Goal: Task Accomplishment & Management: Manage account settings

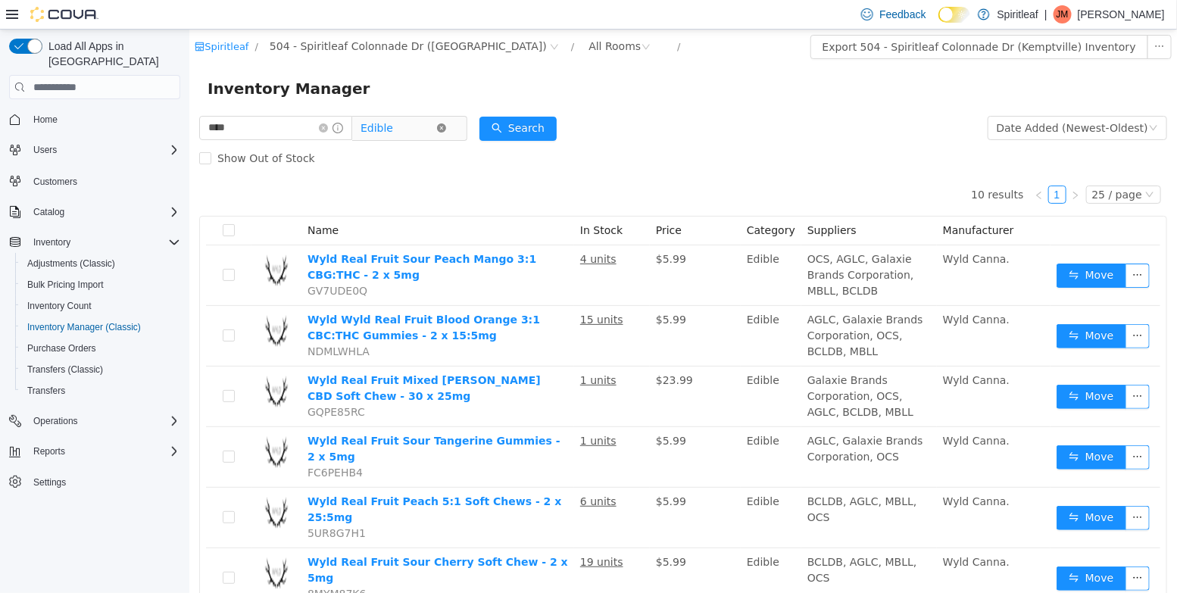
click at [445, 131] on icon "icon: close-circle" at bounding box center [440, 127] width 9 height 9
click at [403, 134] on span "All Categories" at bounding box center [394, 127] width 69 height 15
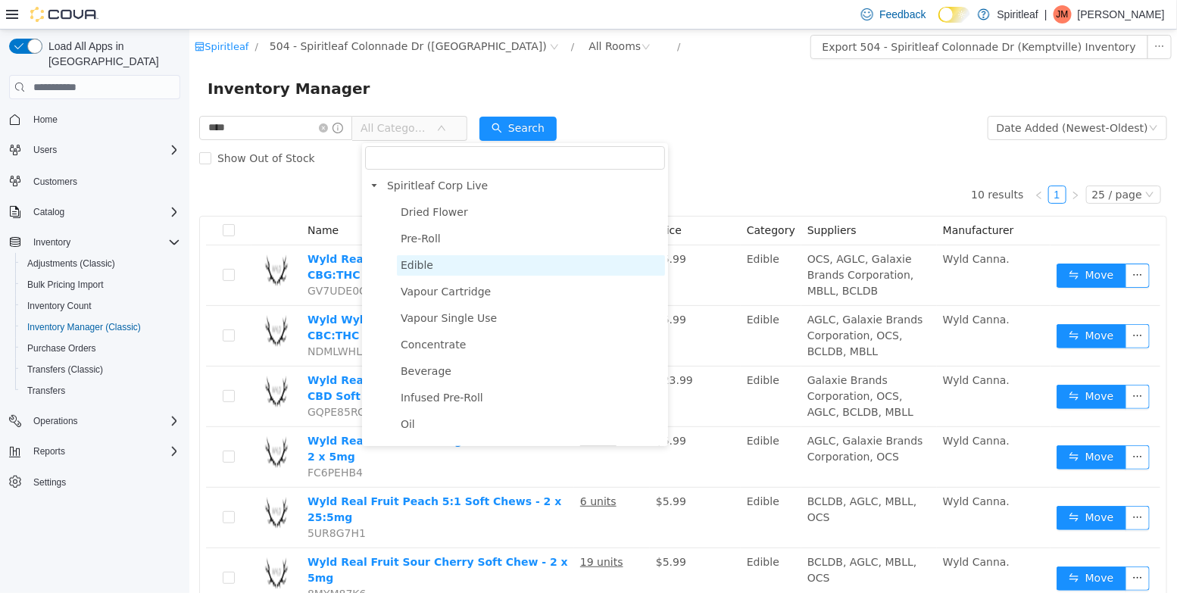
click at [421, 276] on span "Edible" at bounding box center [530, 265] width 268 height 20
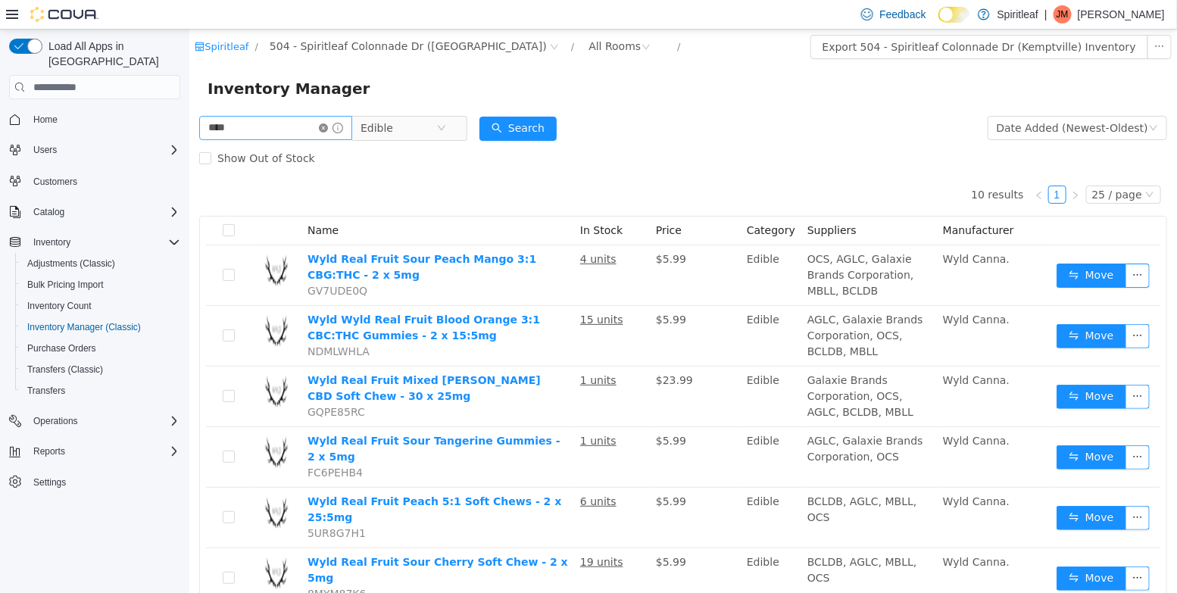
click at [327, 131] on icon "icon: close-circle" at bounding box center [322, 127] width 9 height 9
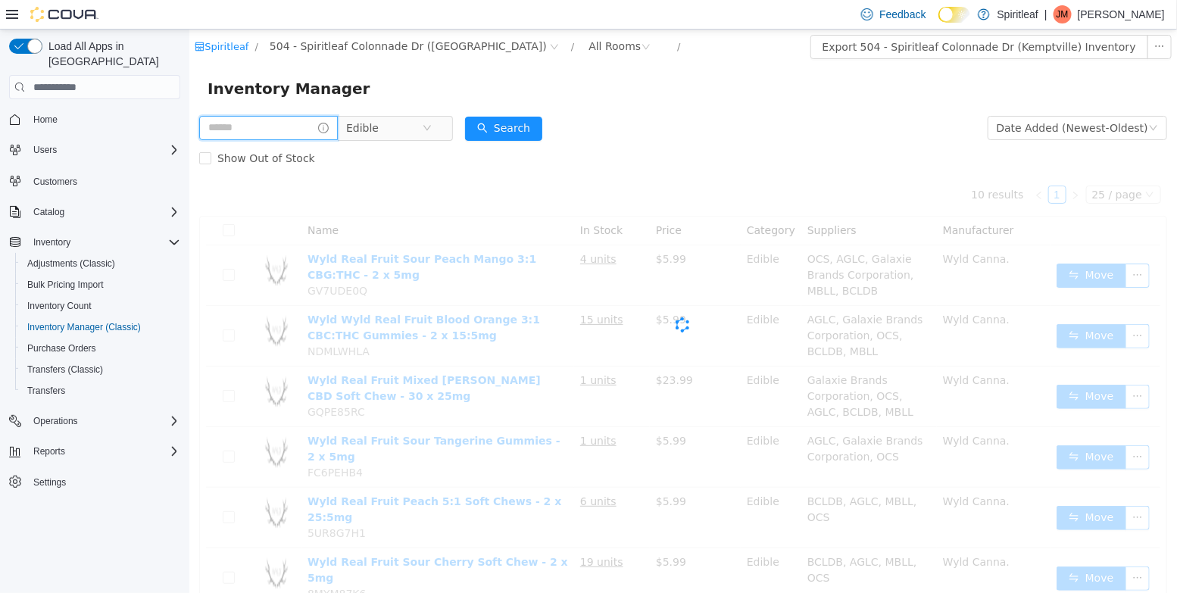
click at [291, 131] on input "text" at bounding box center [267, 128] width 139 height 24
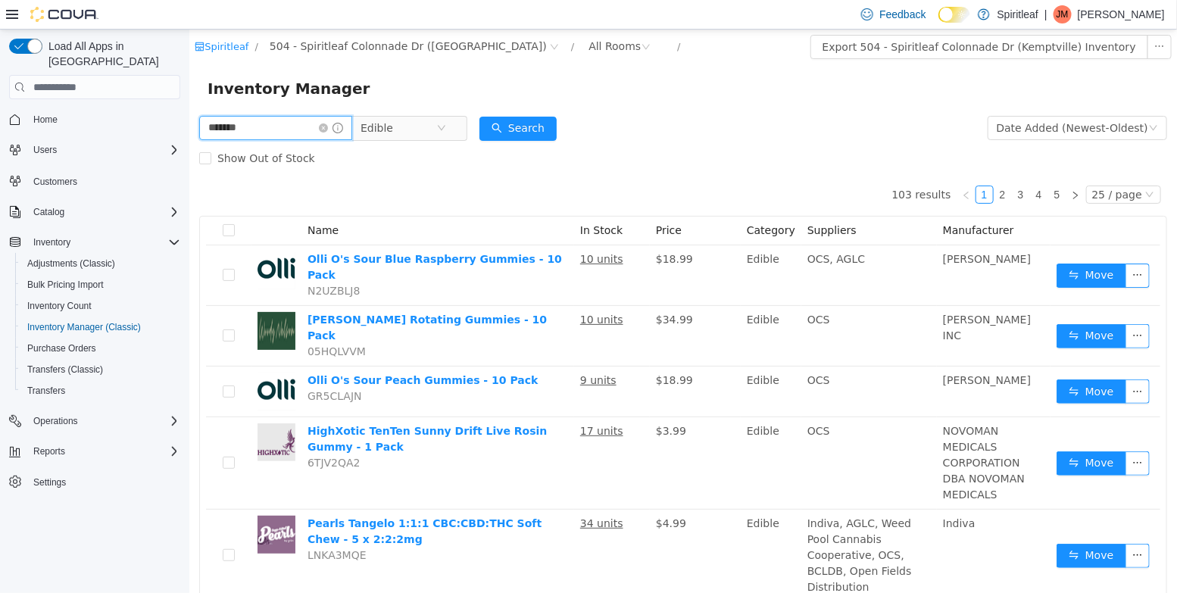
type input "*******"
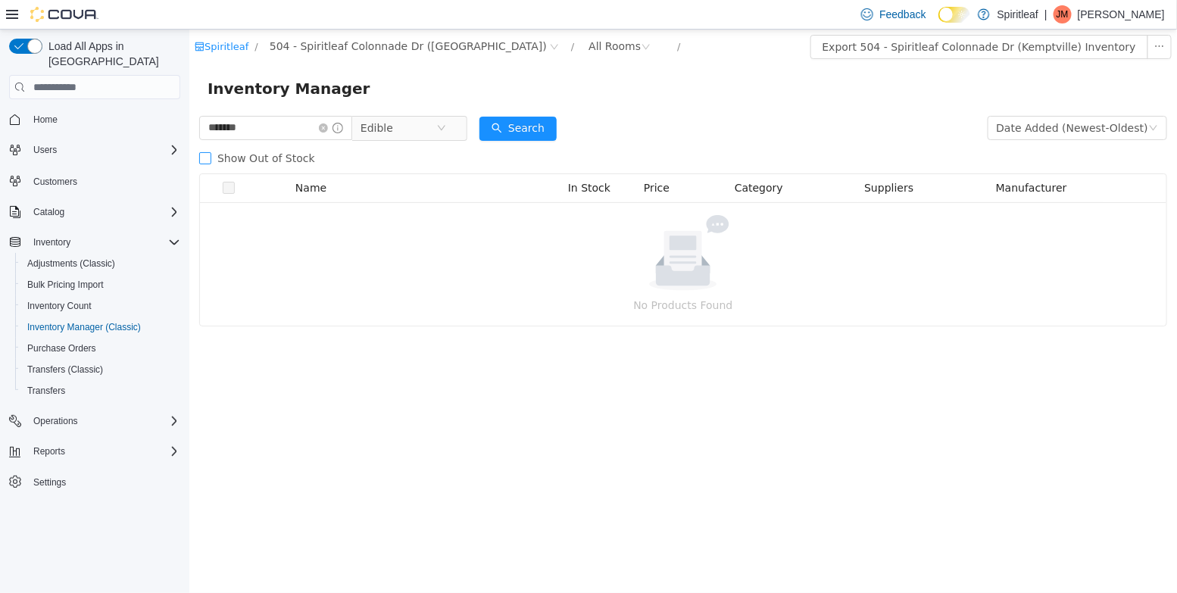
click at [291, 161] on span "Show Out of Stock" at bounding box center [266, 158] width 110 height 12
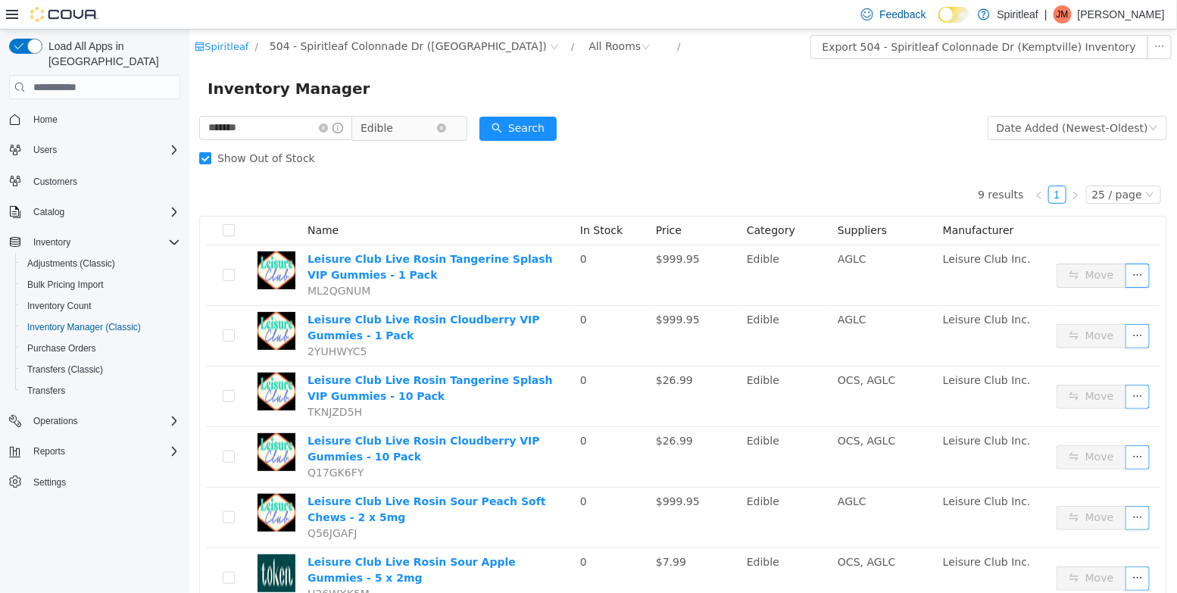
click at [379, 132] on span "Edible" at bounding box center [376, 128] width 33 height 23
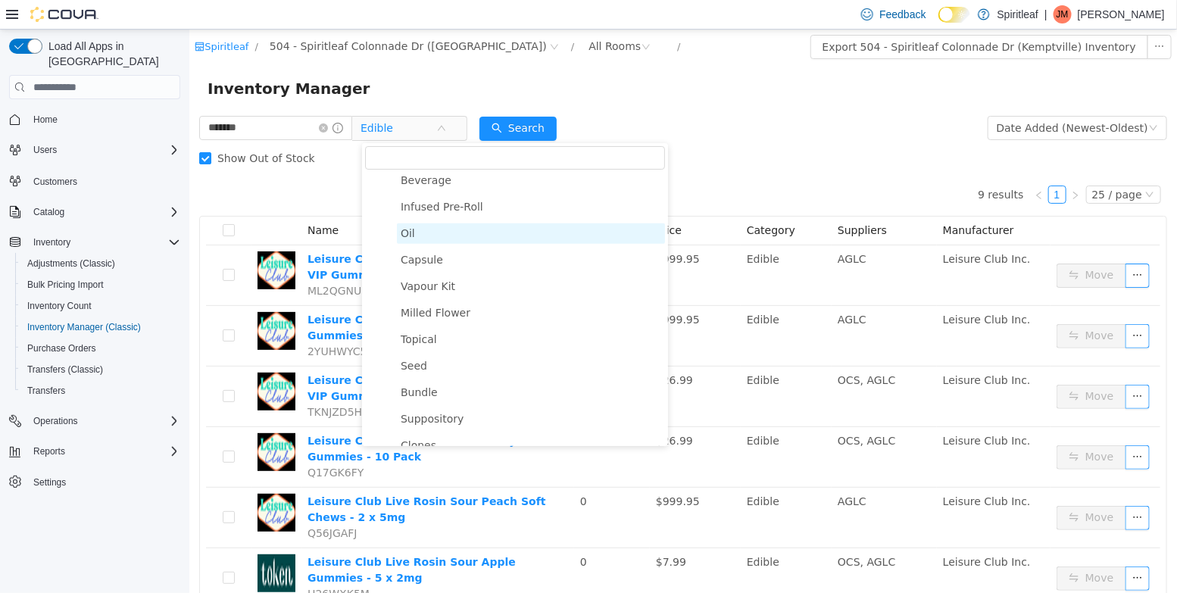
scroll to position [236, 0]
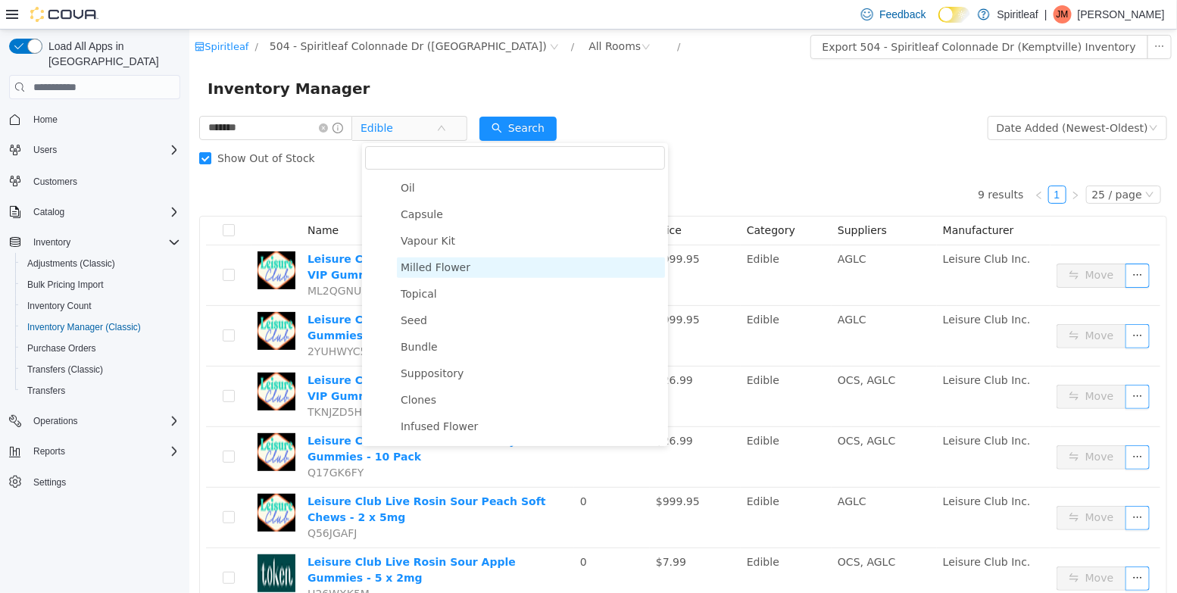
click at [438, 267] on span "Milled Flower" at bounding box center [435, 267] width 70 height 12
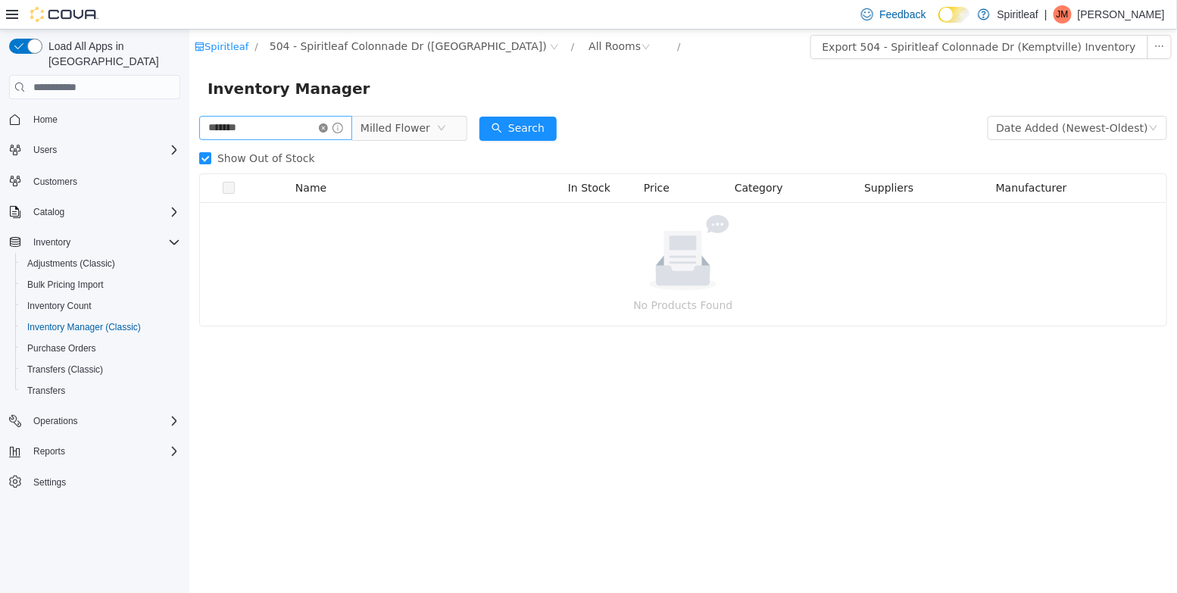
click at [327, 130] on icon "icon: close-circle" at bounding box center [322, 127] width 9 height 9
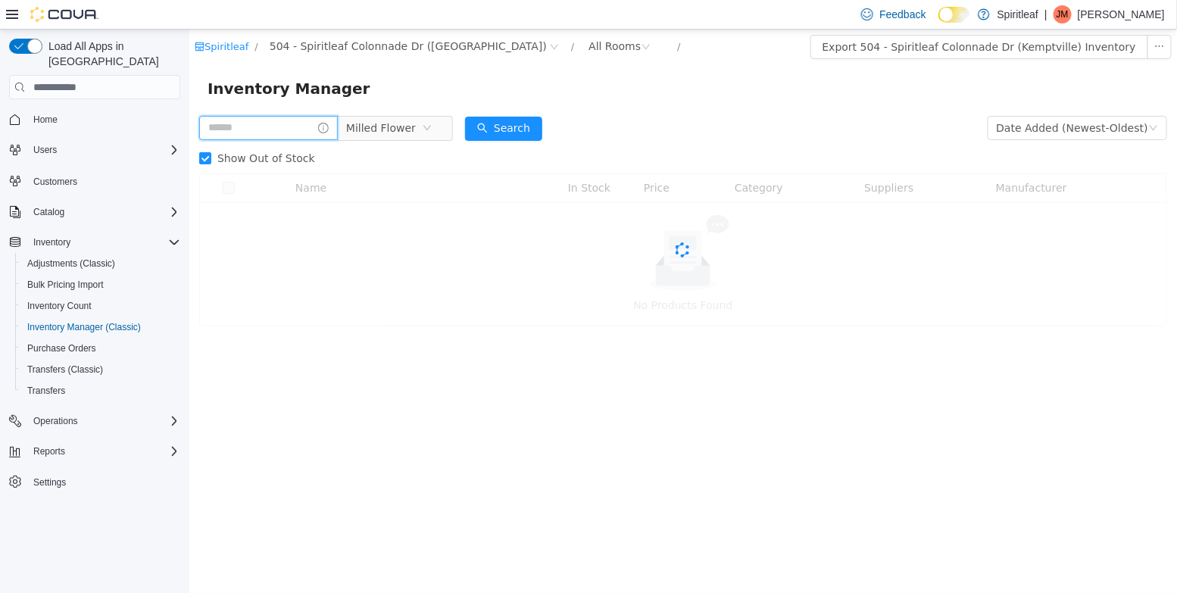
click at [280, 130] on input "text" at bounding box center [267, 128] width 139 height 24
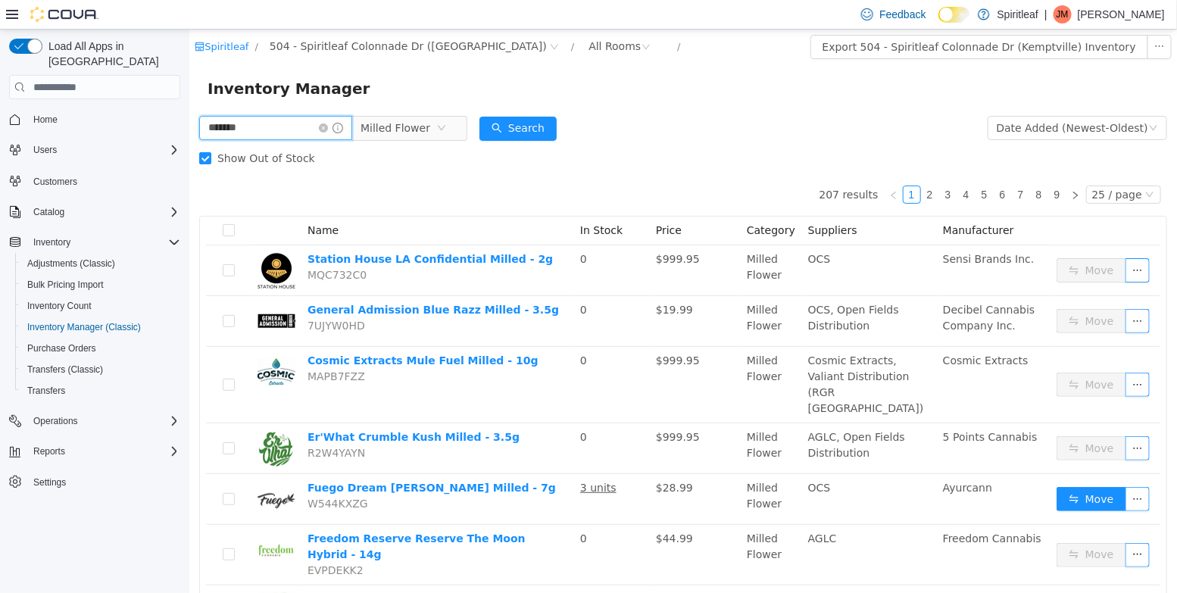
type input "*******"
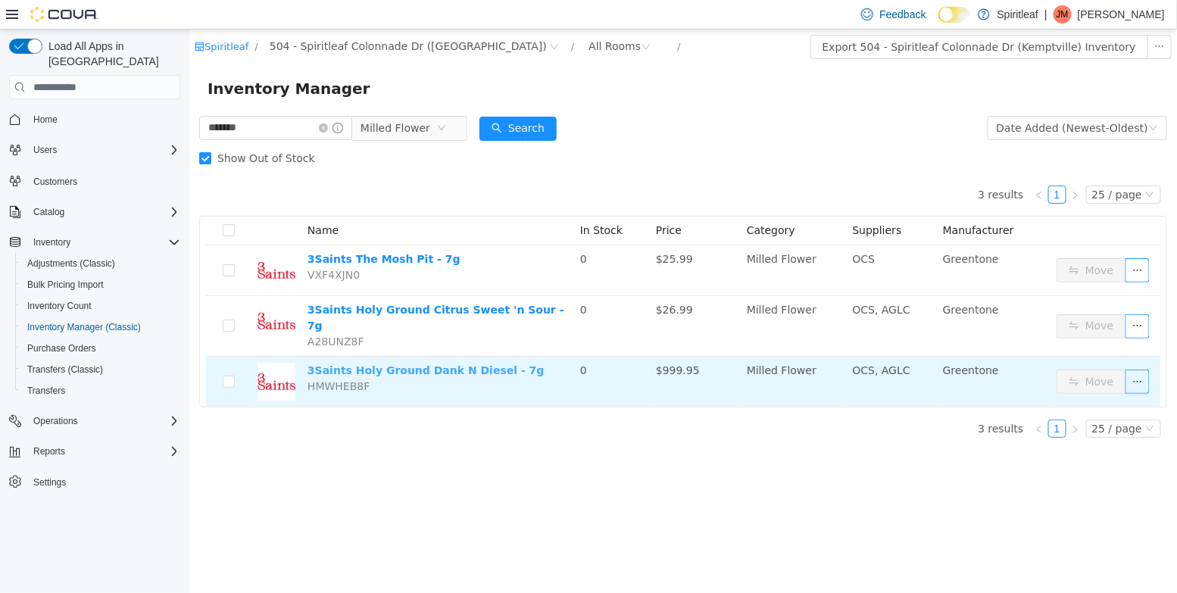
click at [430, 364] on link "3Saints Holy Ground Dank N Diesel - 7g" at bounding box center [425, 370] width 237 height 12
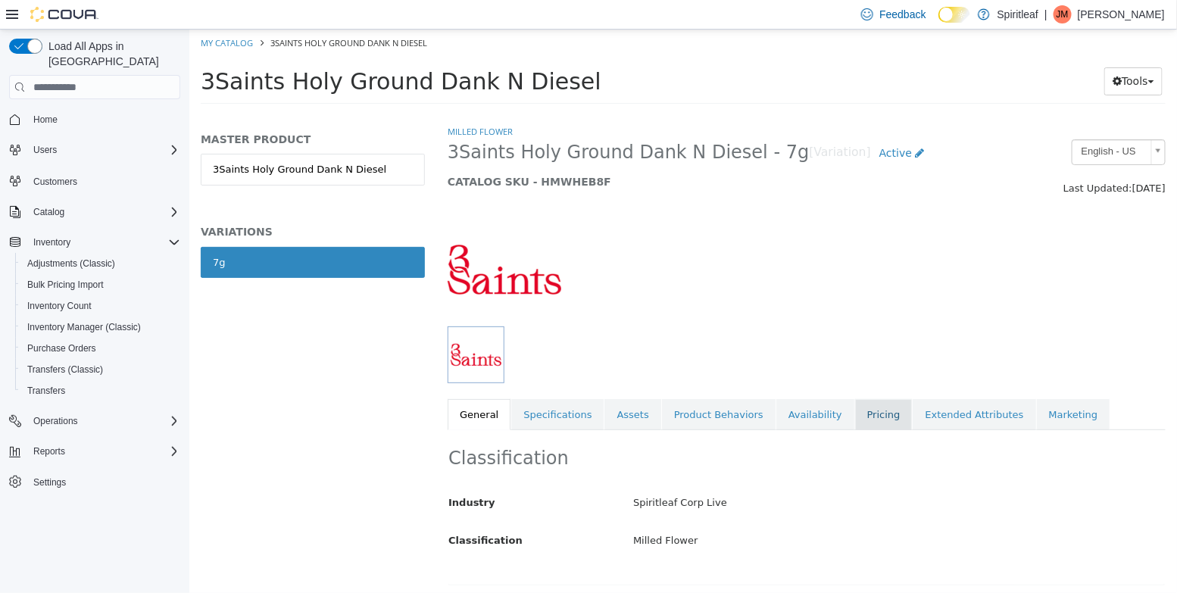
click at [854, 421] on link "Pricing" at bounding box center [883, 415] width 58 height 32
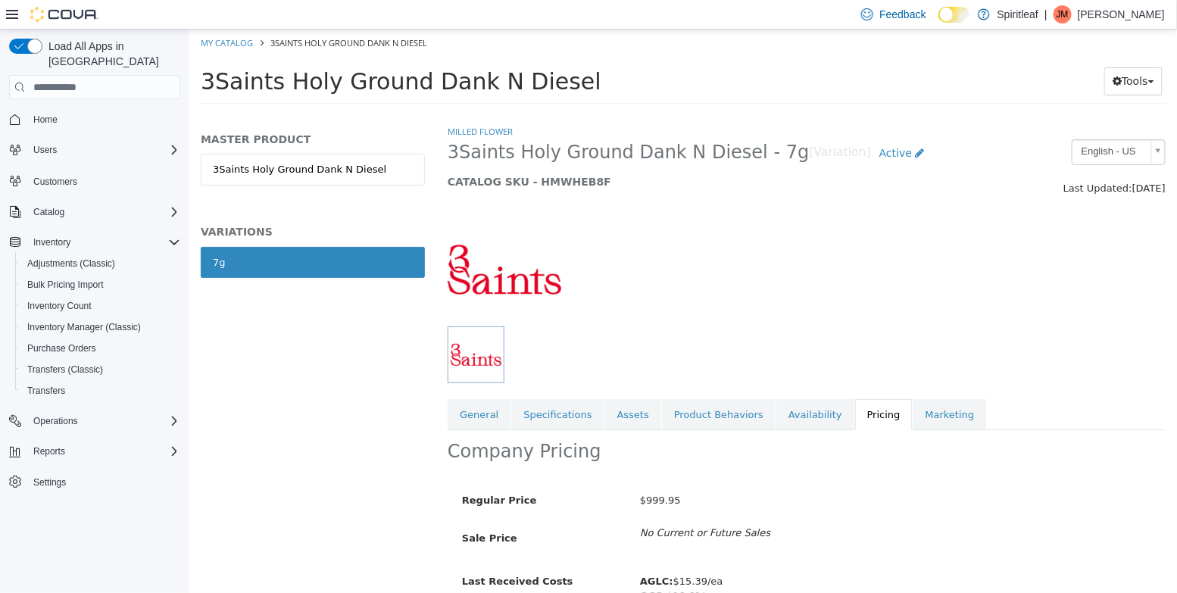
scroll to position [82, 0]
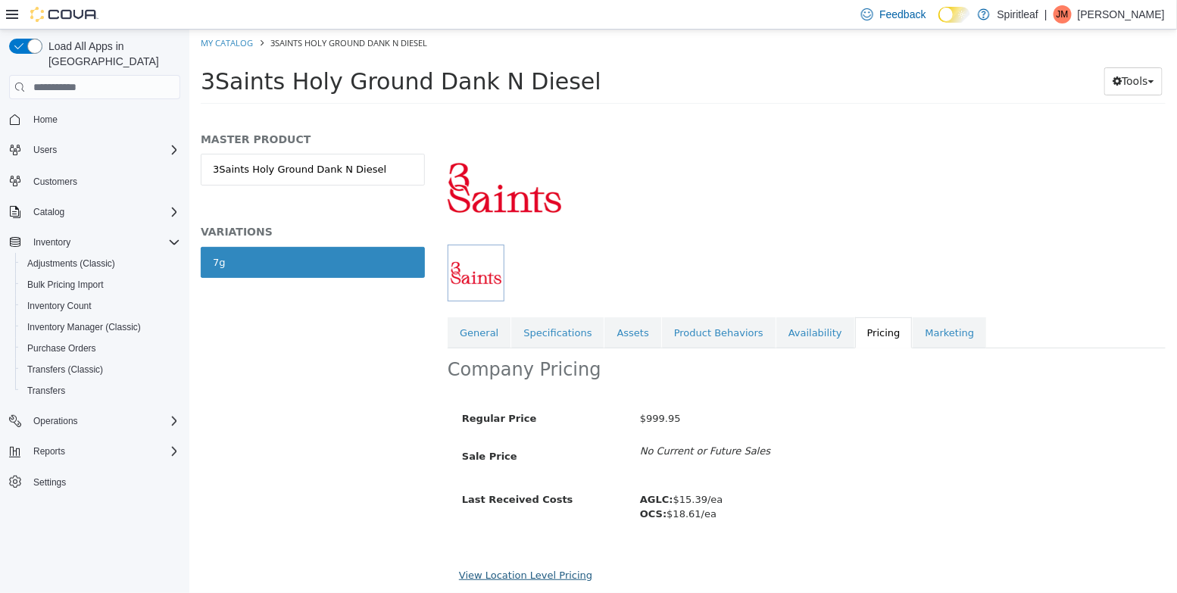
click at [561, 571] on link "View Location Level Pricing" at bounding box center [524, 575] width 133 height 11
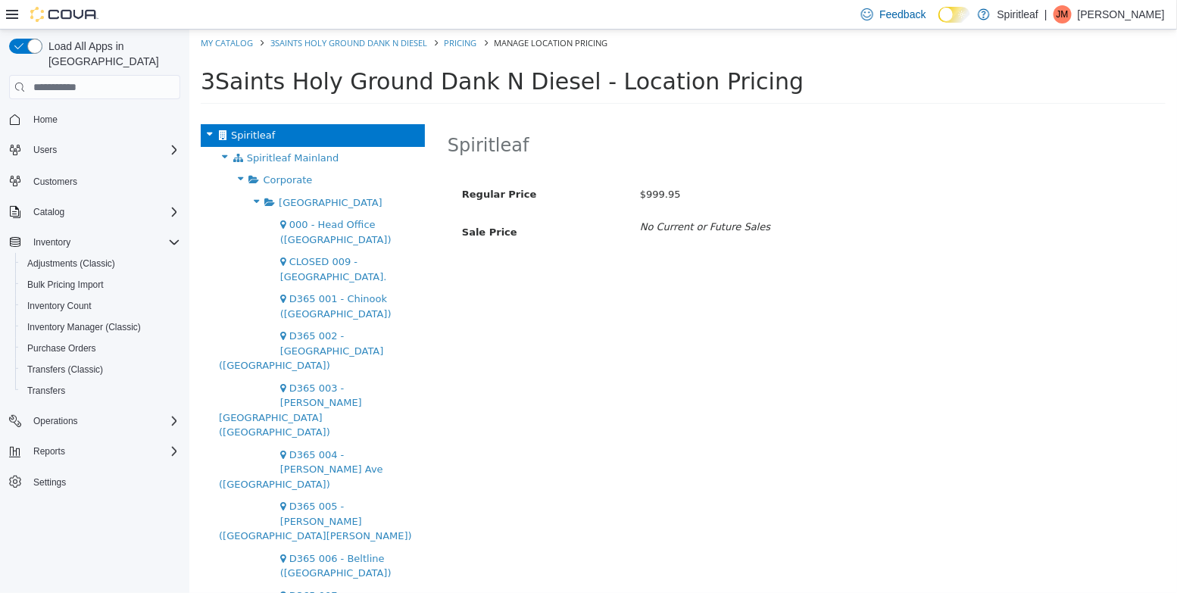
scroll to position [2310, 0]
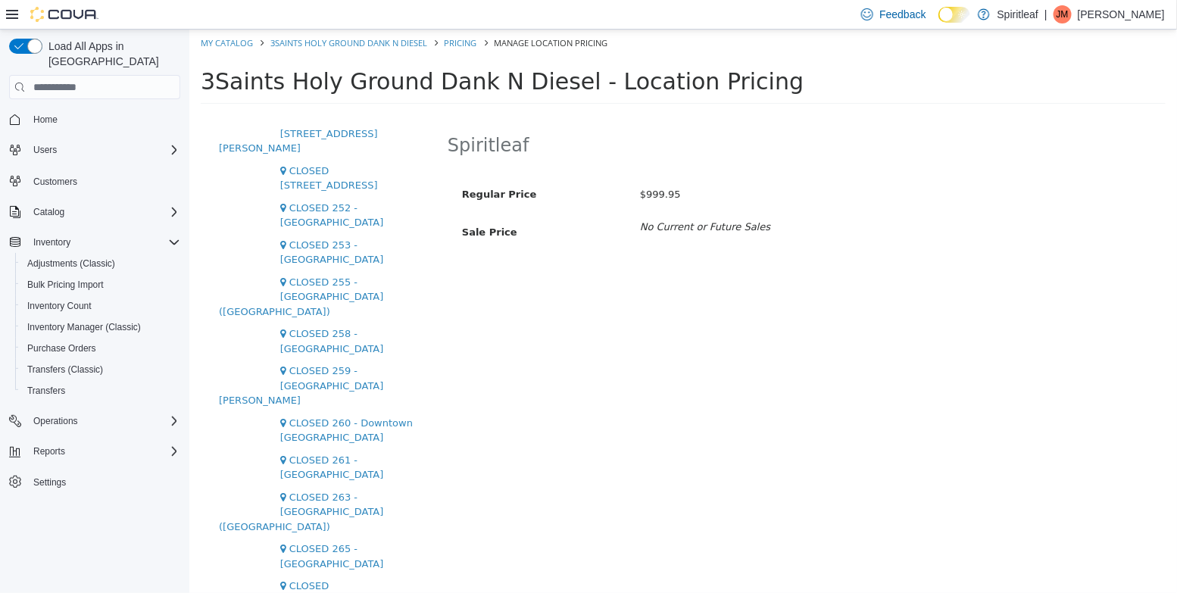
click at [666, 137] on button "Edit" at bounding box center [646, 148] width 39 height 28
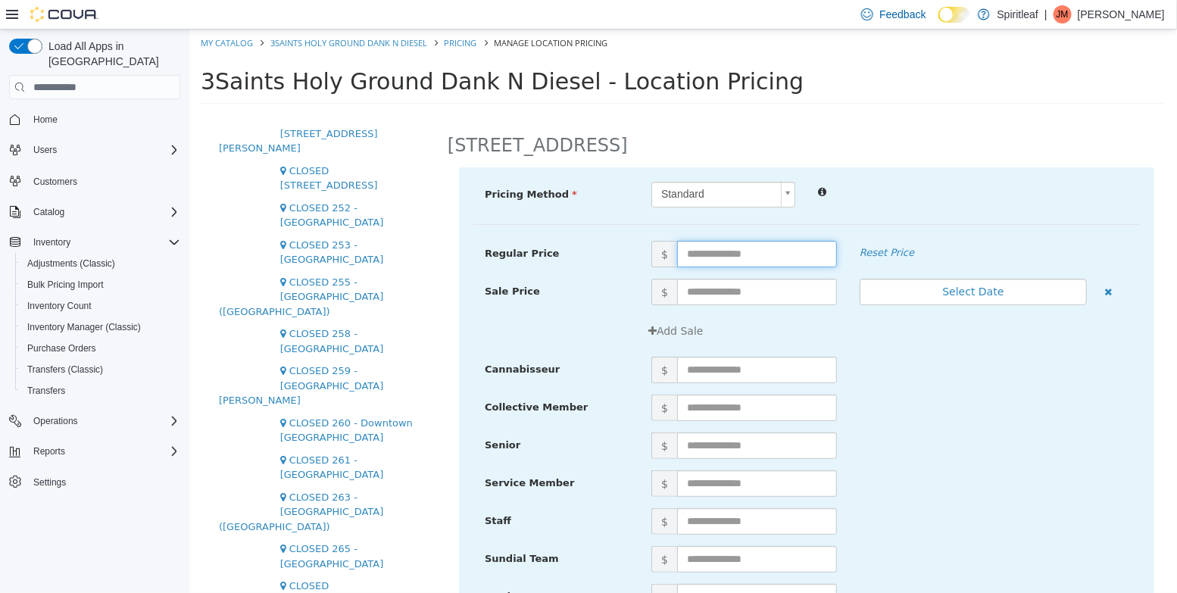
click at [703, 245] on input "text" at bounding box center [756, 254] width 160 height 27
type input "*****"
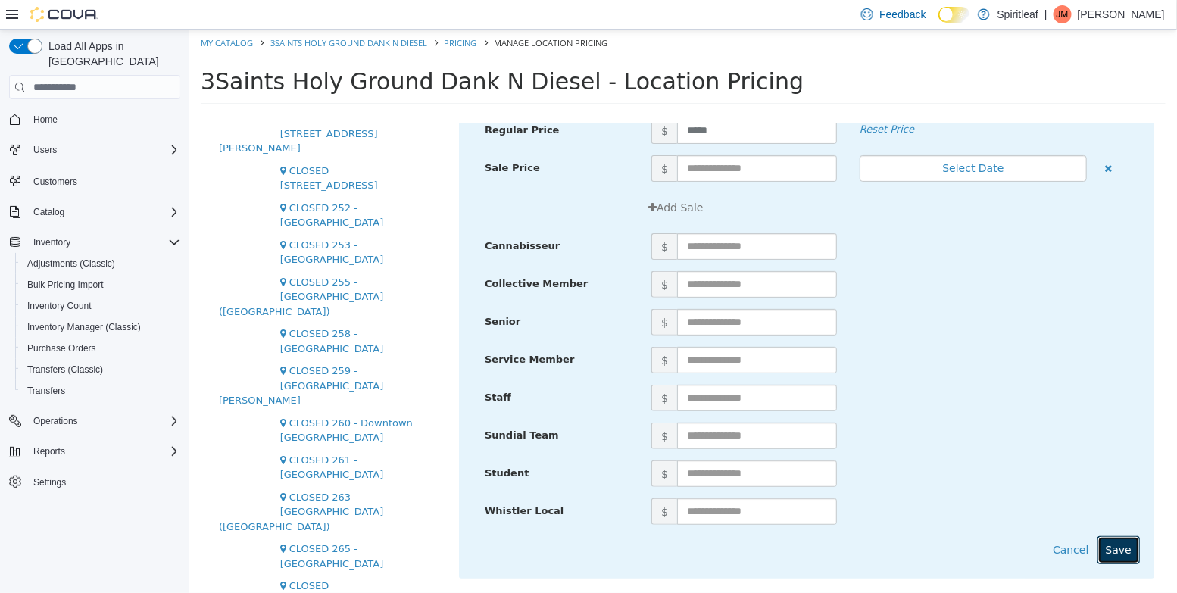
click at [1119, 542] on button "Save" at bounding box center [1118, 550] width 42 height 28
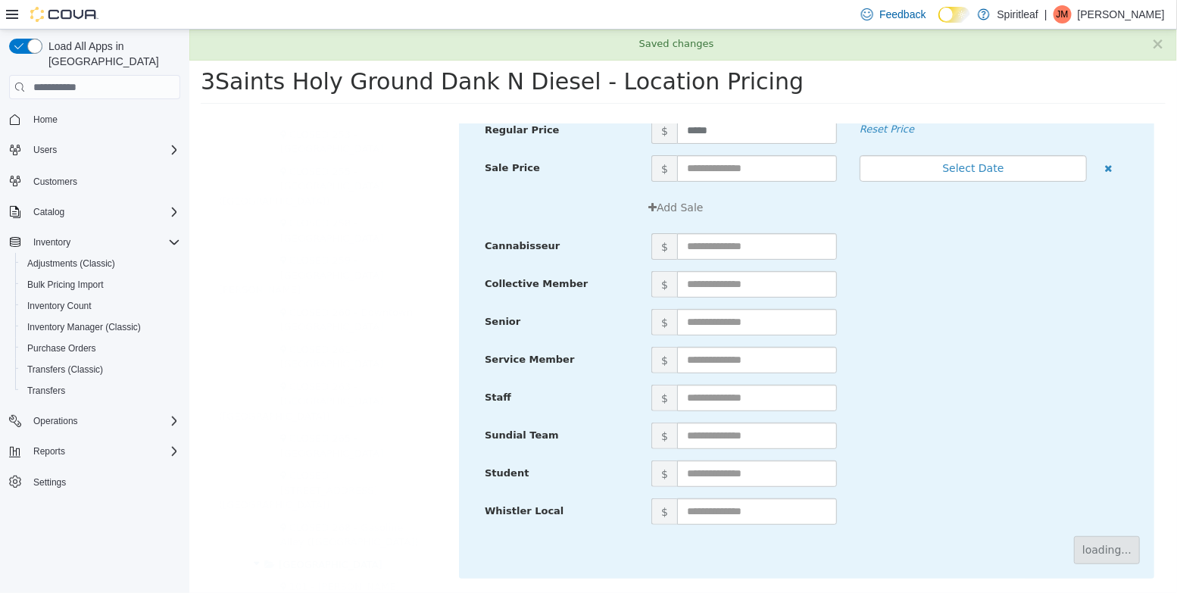
scroll to position [0, 0]
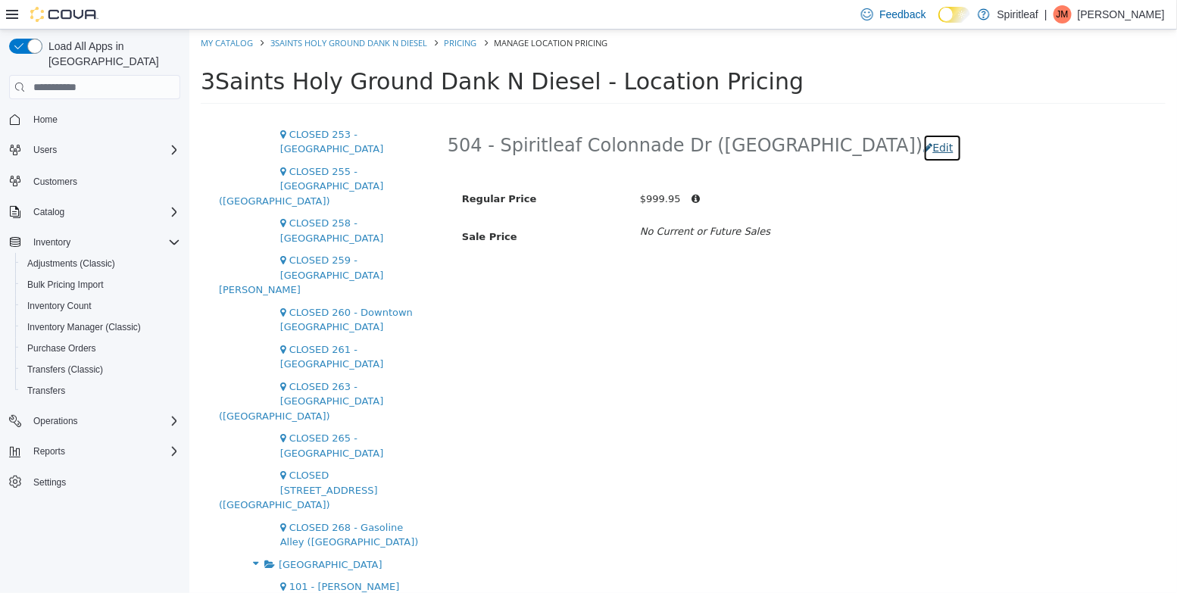
click at [922, 152] on button "Edit" at bounding box center [941, 148] width 39 height 28
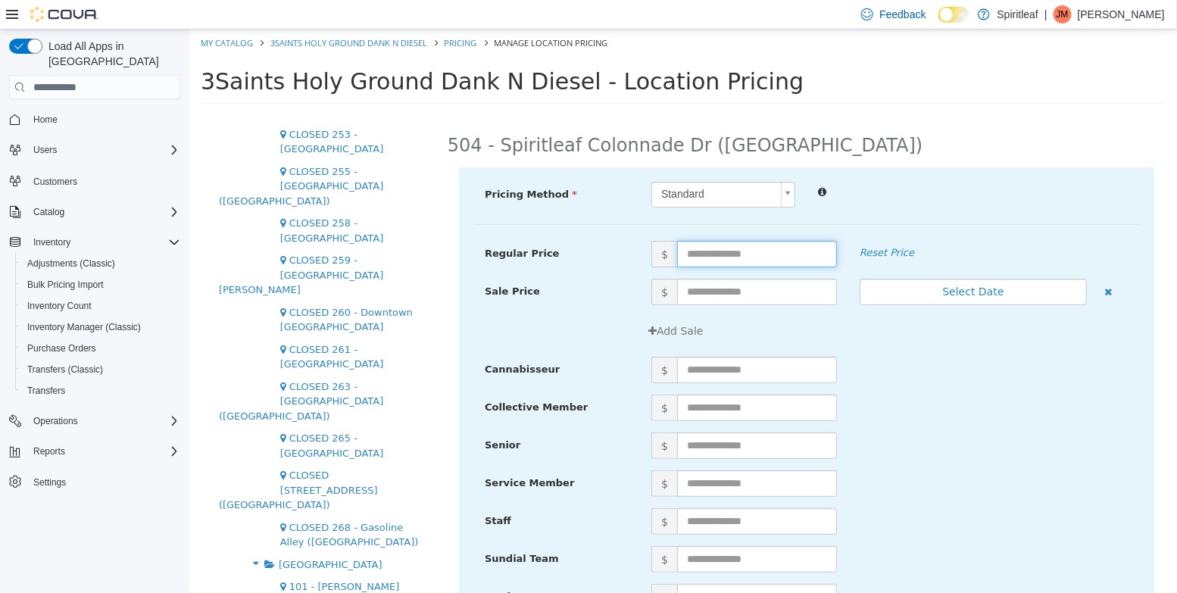
click at [698, 258] on input "text" at bounding box center [756, 254] width 160 height 27
type input "*****"
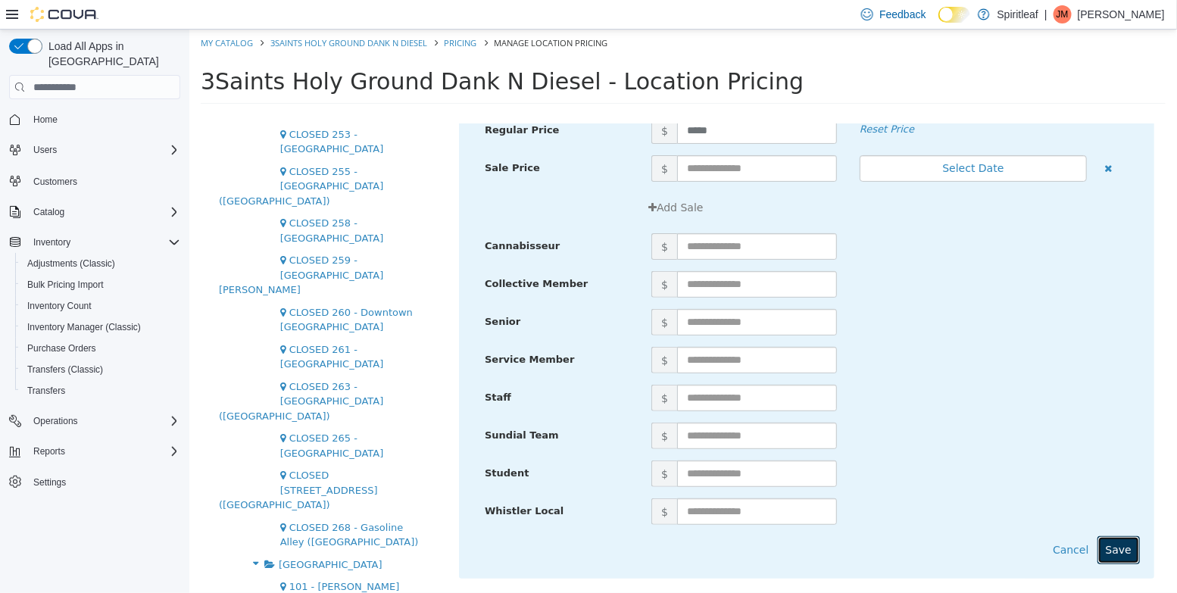
click at [1131, 547] on button "Save" at bounding box center [1118, 550] width 42 height 28
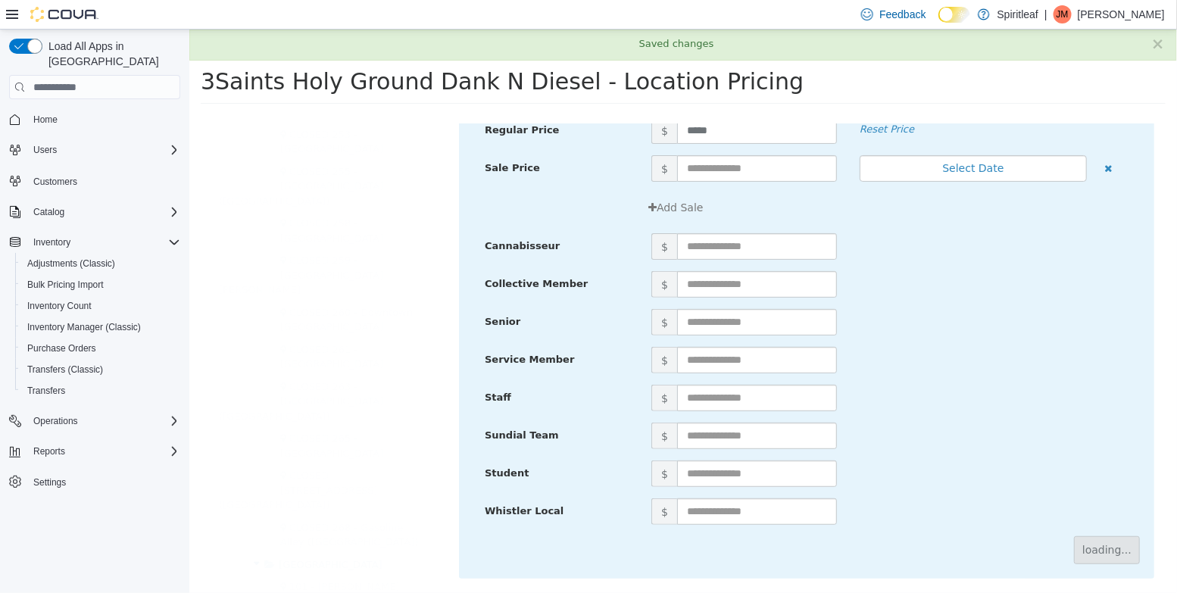
scroll to position [0, 0]
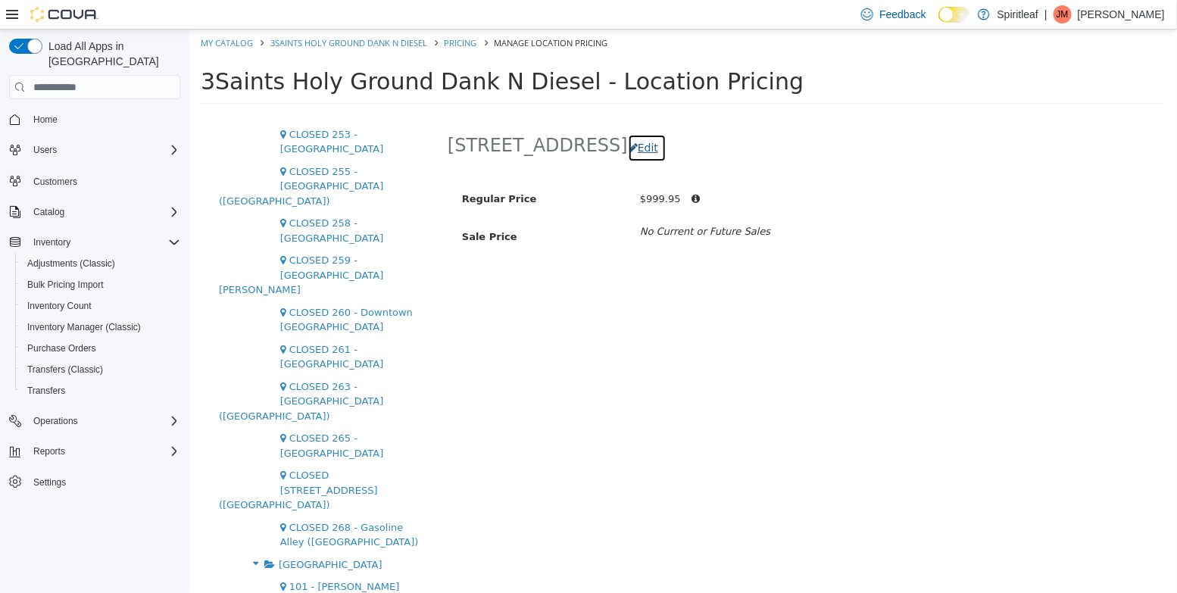
click at [666, 141] on button "Edit" at bounding box center [646, 148] width 39 height 28
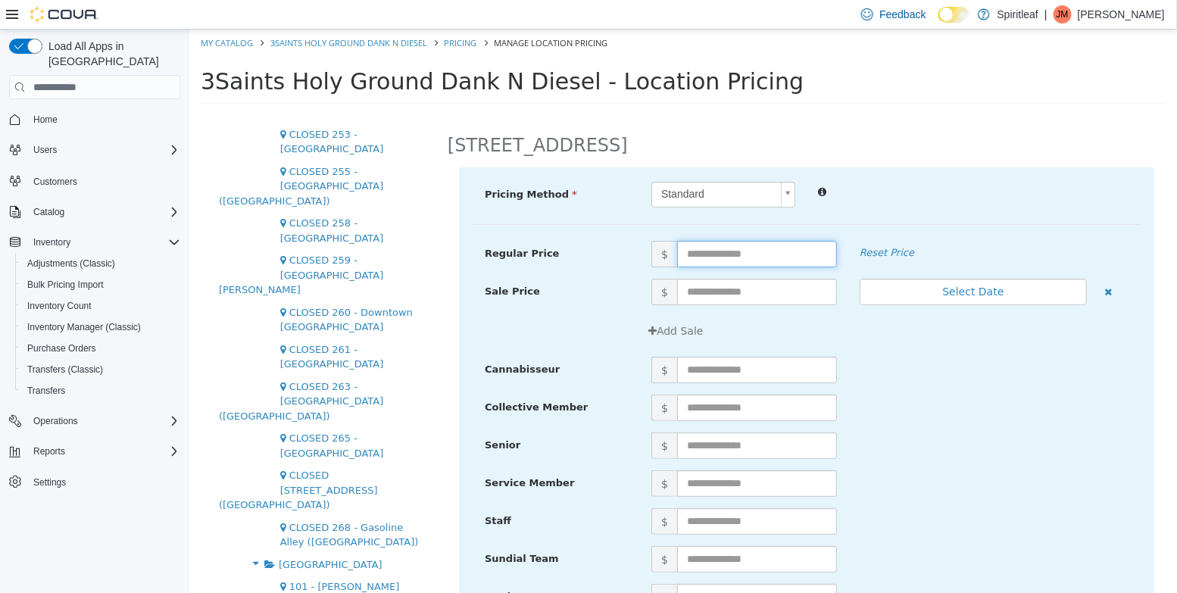
click at [690, 258] on input "text" at bounding box center [756, 254] width 160 height 27
type input "*****"
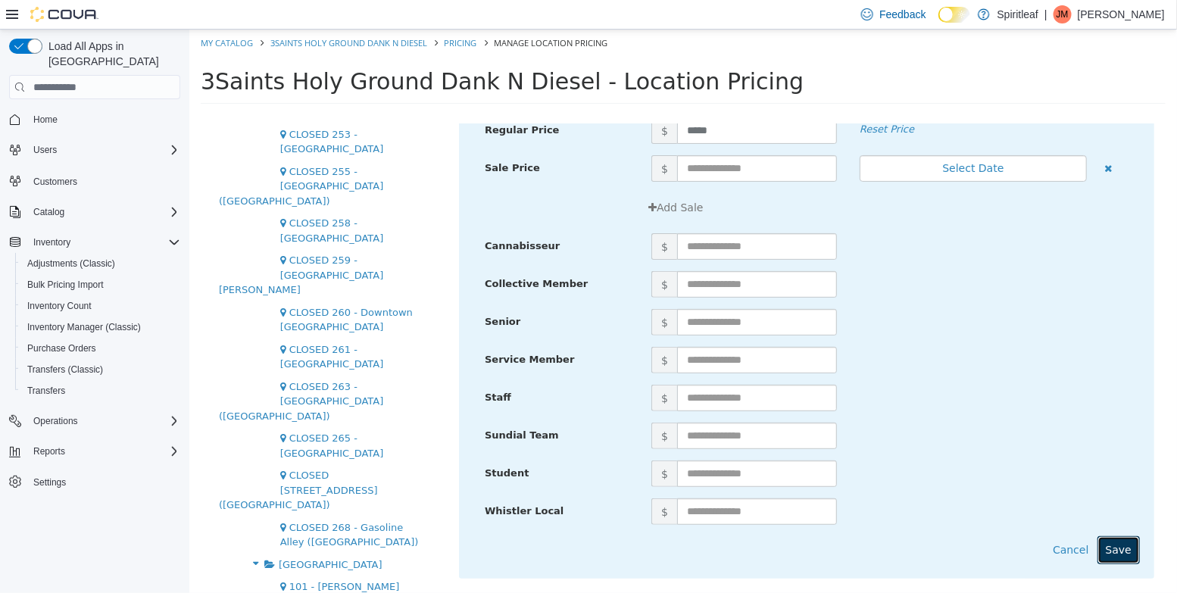
click at [1113, 553] on button "Save" at bounding box center [1118, 550] width 42 height 28
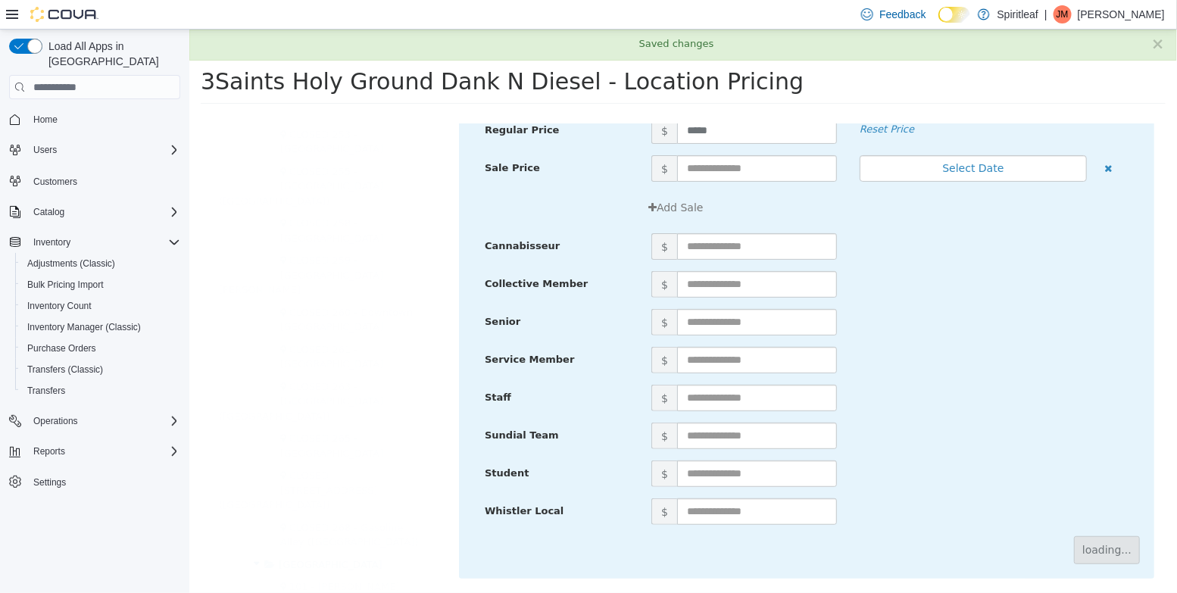
scroll to position [0, 0]
